Goal: Information Seeking & Learning: Learn about a topic

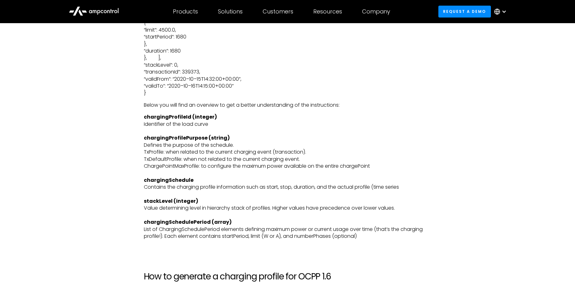
scroll to position [1718, 0]
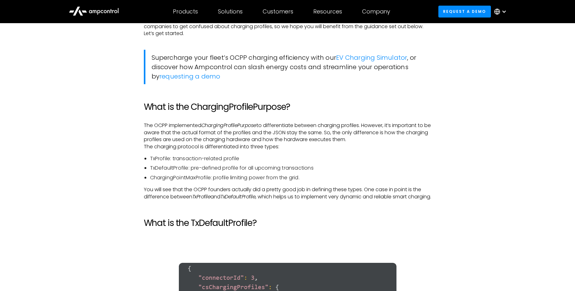
scroll to position [1110, 0]
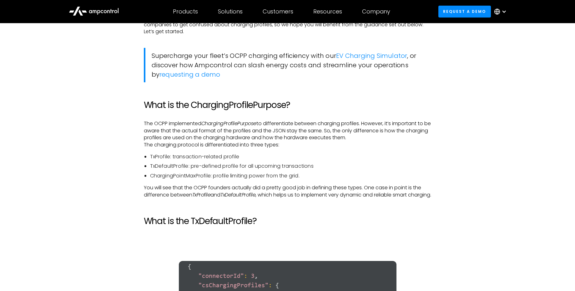
drag, startPoint x: 456, startPoint y: 98, endPoint x: 433, endPoint y: 91, distance: 24.4
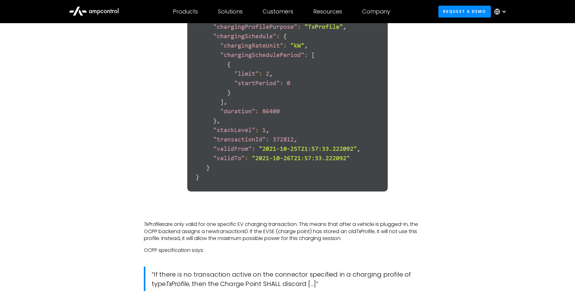
scroll to position [1880, 0]
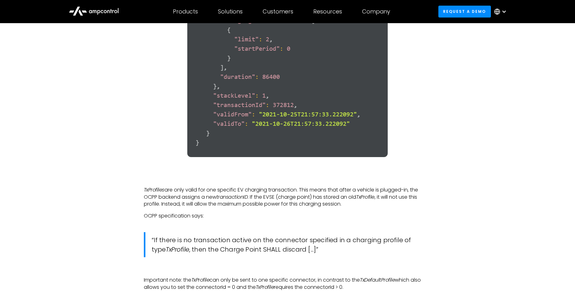
drag, startPoint x: 436, startPoint y: 106, endPoint x: 431, endPoint y: 73, distance: 33.2
drag, startPoint x: 431, startPoint y: 73, endPoint x: 414, endPoint y: 103, distance: 33.6
click at [414, 103] on figure at bounding box center [288, 46] width 288 height 245
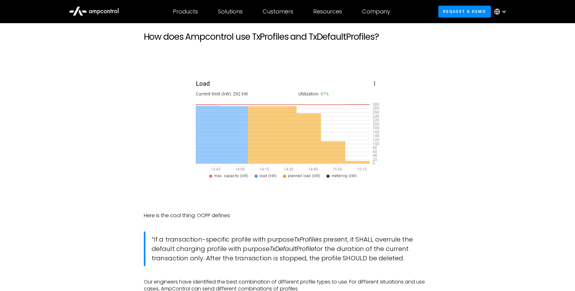
scroll to position [2188, 0]
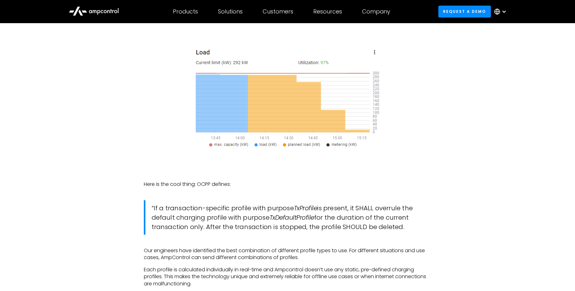
drag, startPoint x: 413, startPoint y: 99, endPoint x: 376, endPoint y: 133, distance: 49.1
click at [377, 137] on figure at bounding box center [288, 98] width 288 height 131
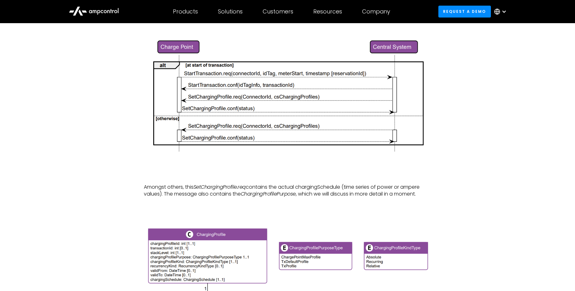
scroll to position [695, 0]
